Goal: Information Seeking & Learning: Learn about a topic

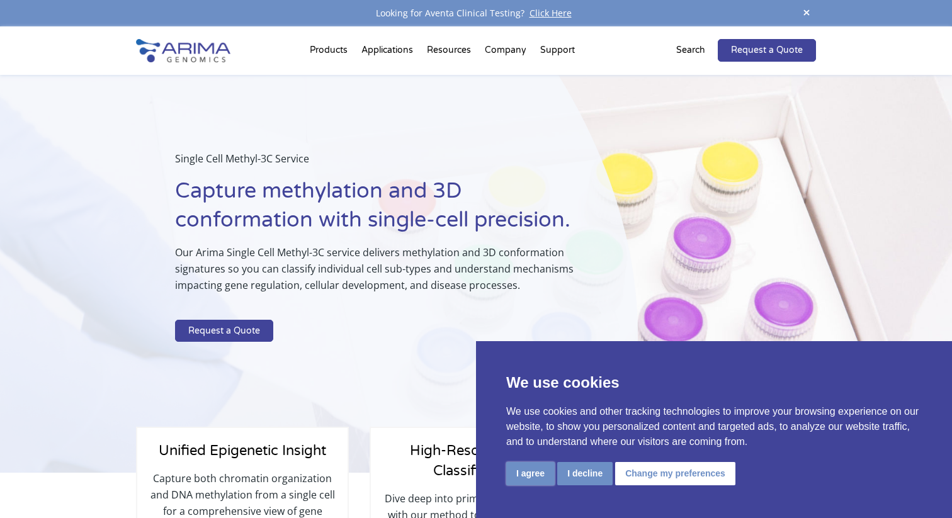
click at [531, 478] on button "I agree" at bounding box center [530, 473] width 48 height 23
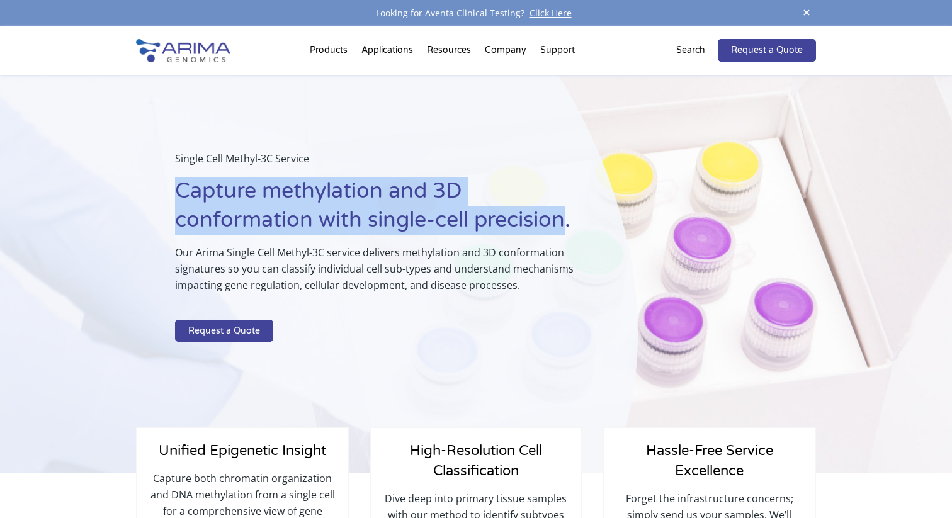
drag, startPoint x: 176, startPoint y: 188, endPoint x: 565, endPoint y: 224, distance: 390.0
click at [565, 224] on h1 "Capture methylation and 3D conformation with single-cell precision." at bounding box center [375, 210] width 400 height 67
copy h1 "Capture methylation and 3D conformation with single-cell precision"
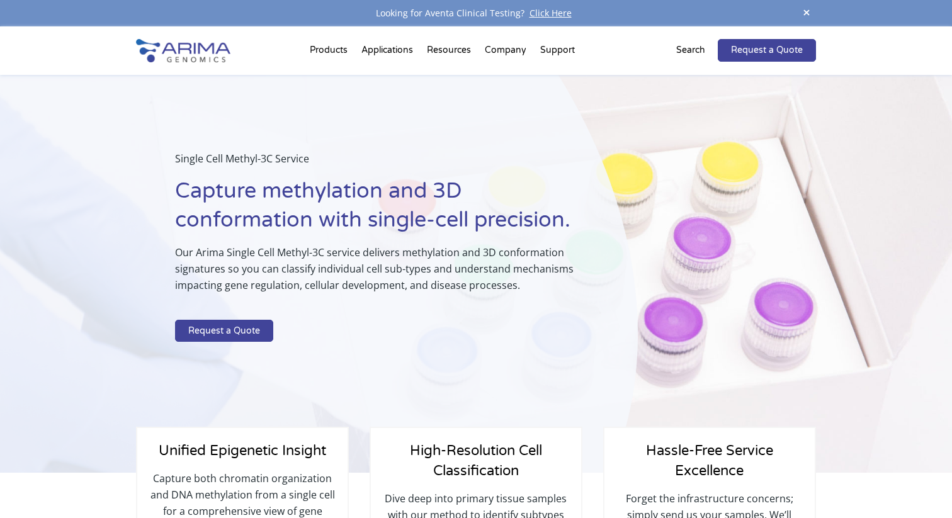
click at [527, 349] on div "Single Cell Methyl-3C Service Capture methylation and 3D conformation with sing…" at bounding box center [319, 274] width 638 height 398
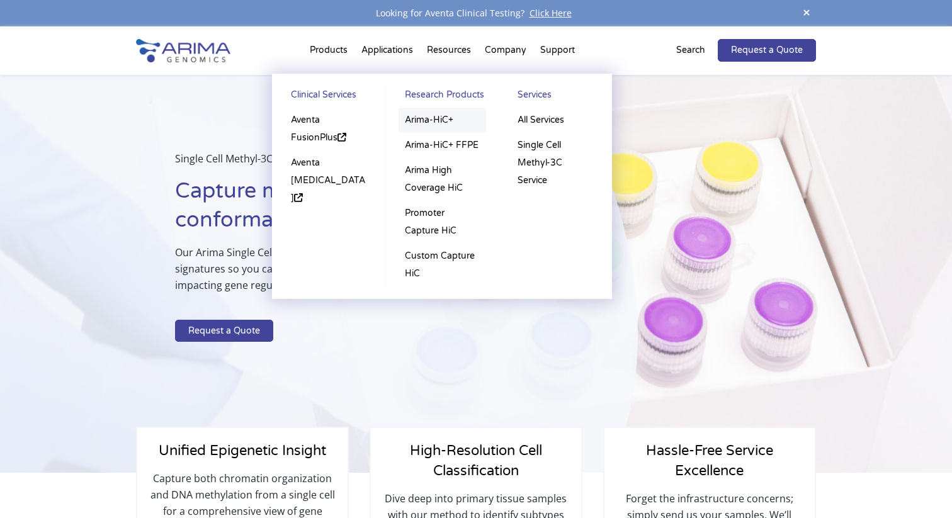
click at [433, 116] on link "Arima-HiC+" at bounding box center [441, 120] width 87 height 25
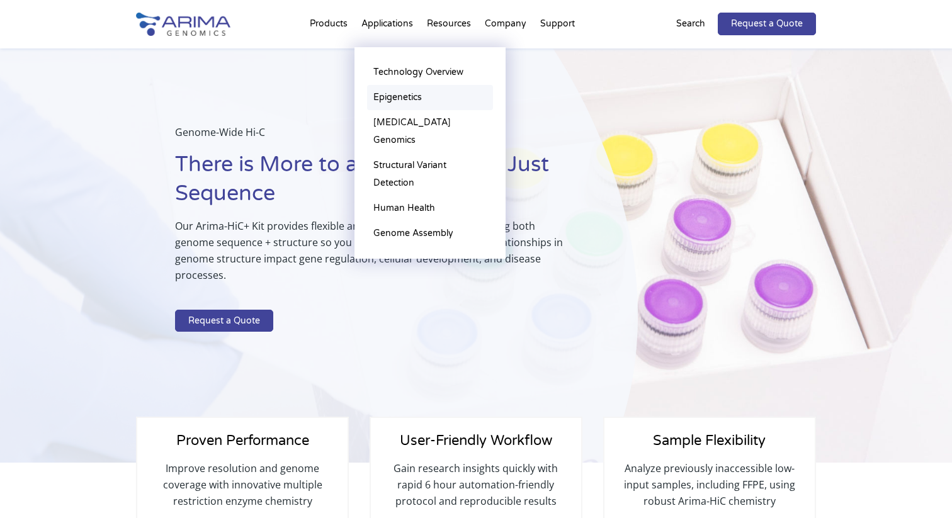
click at [397, 96] on link "Epigenetics" at bounding box center [430, 97] width 126 height 25
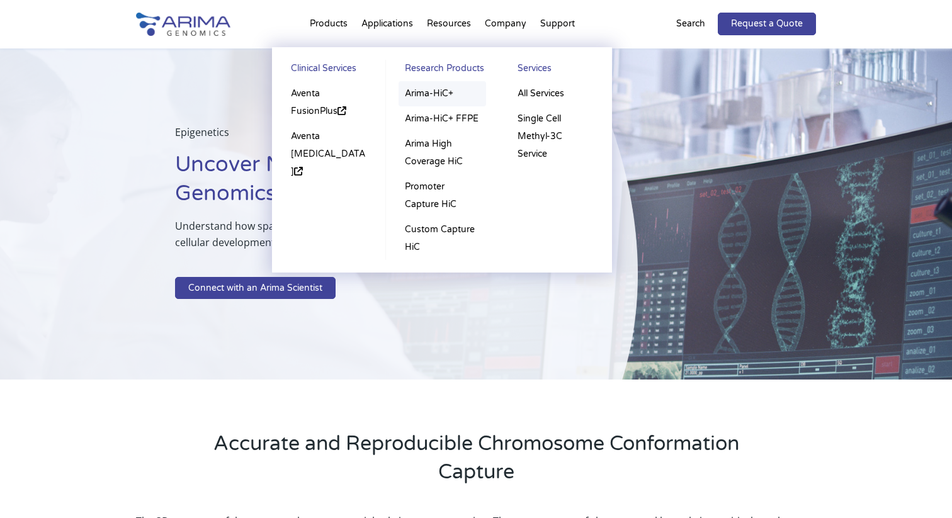
click at [436, 94] on link "Arima-HiC+" at bounding box center [441, 93] width 87 height 25
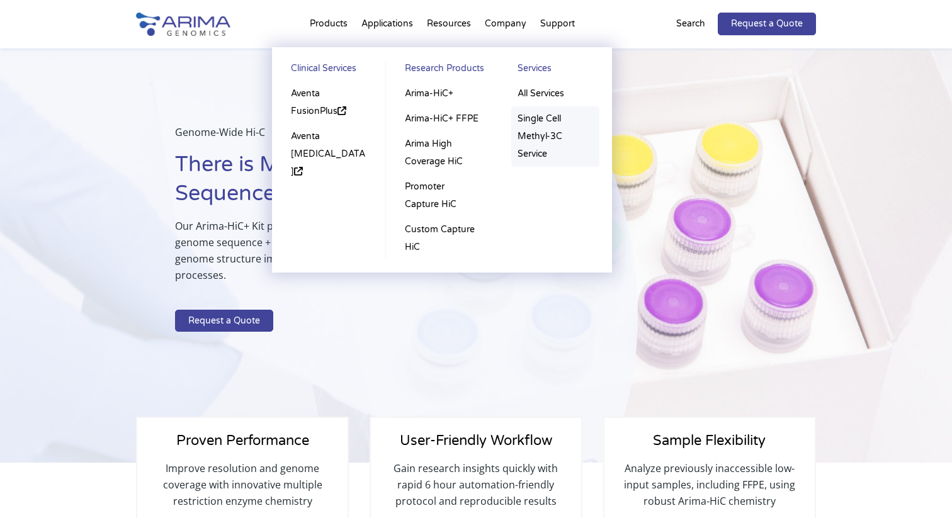
click at [544, 137] on link "Single Cell Methyl-3C Service" at bounding box center [555, 136] width 88 height 60
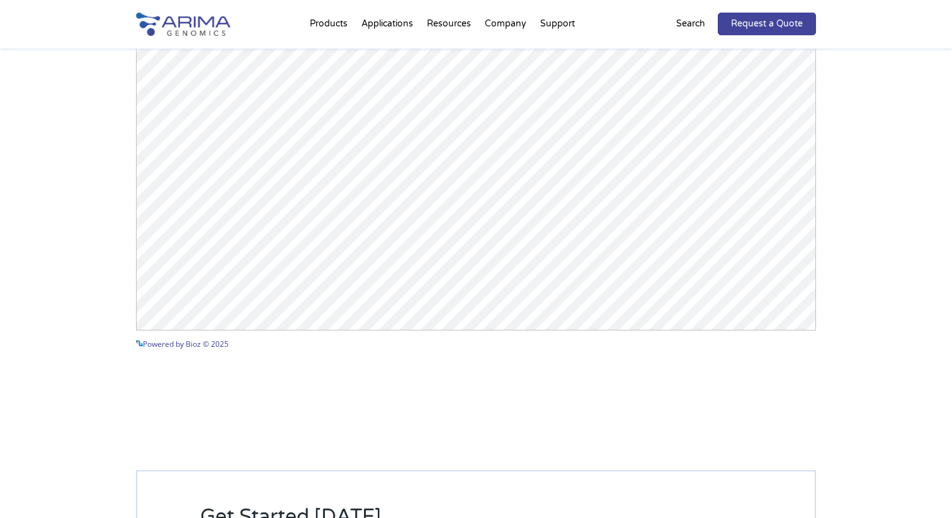
scroll to position [1385, 0]
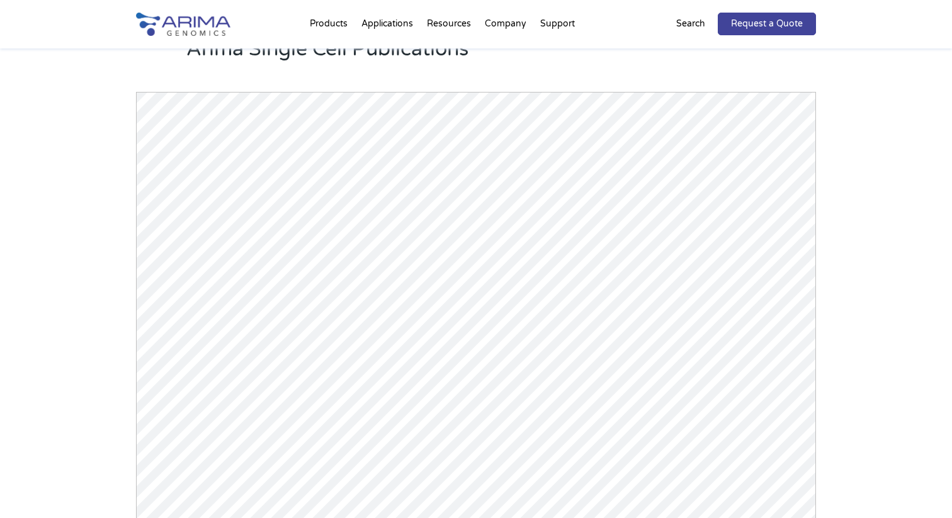
scroll to position [1179, 0]
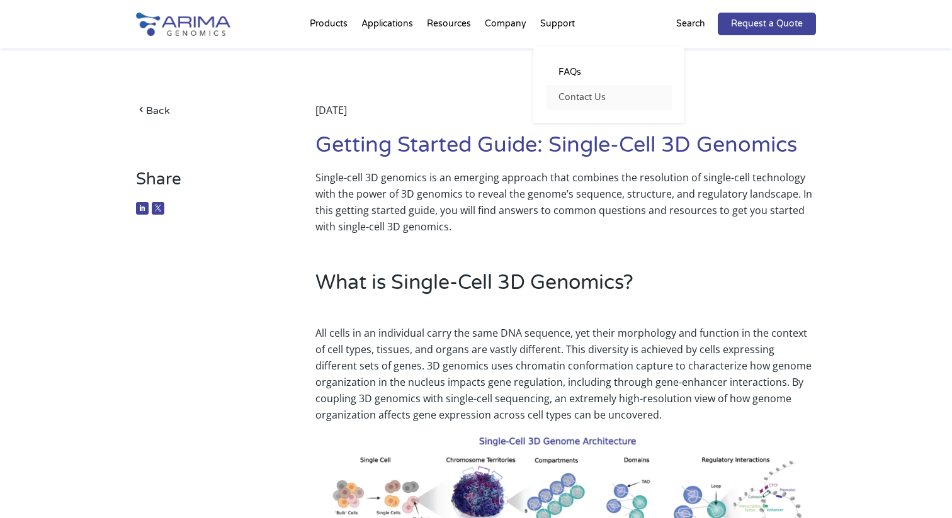
click at [584, 97] on link "Contact Us" at bounding box center [609, 97] width 126 height 25
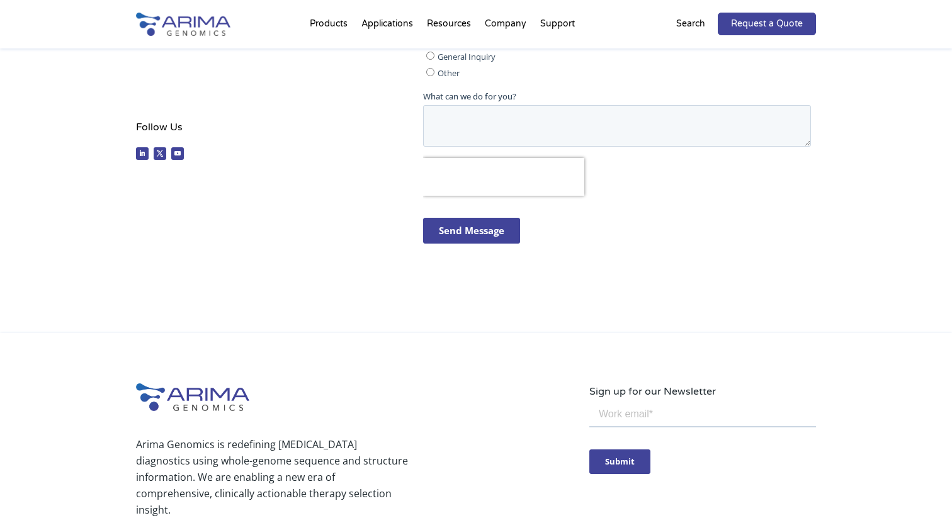
scroll to position [681, 0]
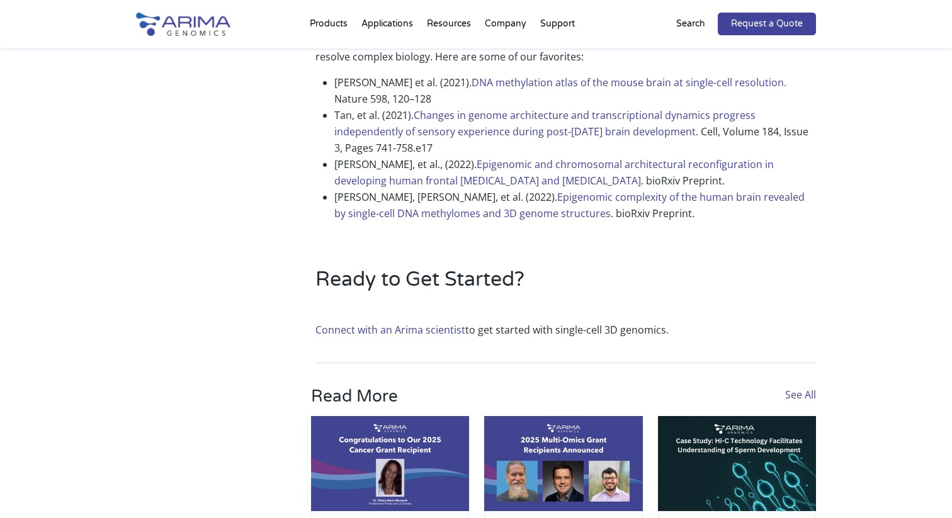
scroll to position [2619, 0]
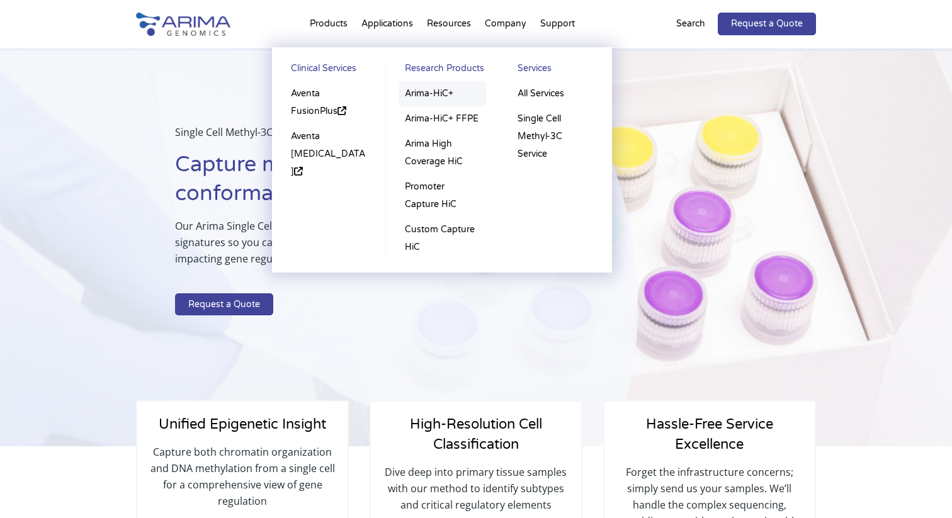
click at [440, 93] on link "Arima-HiC+" at bounding box center [441, 93] width 87 height 25
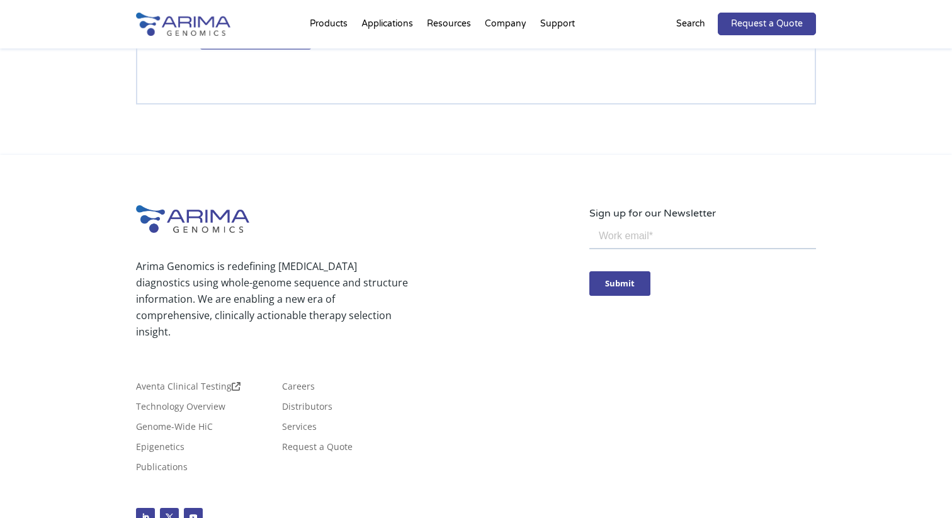
scroll to position [3752, 0]
